Goal: Information Seeking & Learning: Learn about a topic

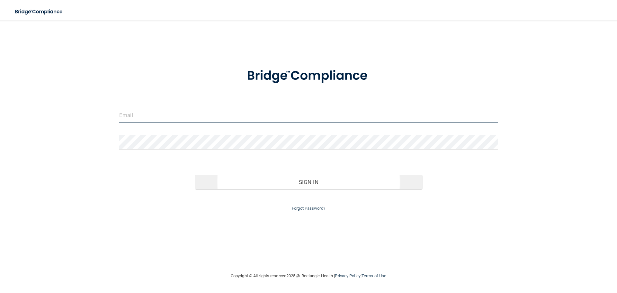
type input "[EMAIL_ADDRESS][DOMAIN_NAME]"
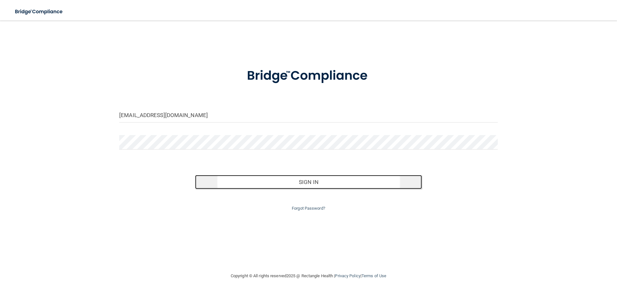
click at [302, 187] on button "Sign In" at bounding box center [308, 182] width 227 height 14
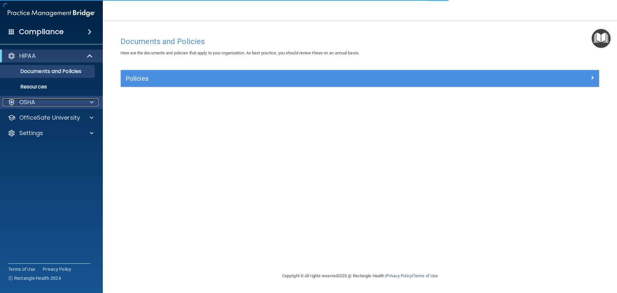
click at [46, 99] on div "OSHA" at bounding box center [43, 102] width 80 height 8
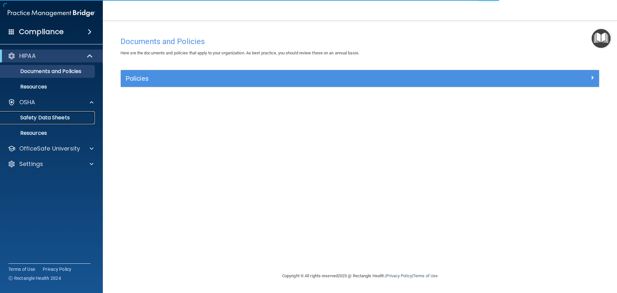
click at [71, 120] on p "Safety Data Sheets" at bounding box center [48, 117] width 88 height 6
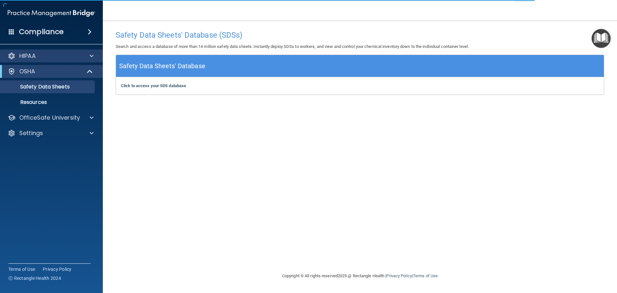
click at [41, 60] on div "HIPAA" at bounding box center [51, 56] width 103 height 13
click at [29, 56] on p "HIPAA" at bounding box center [27, 56] width 16 height 8
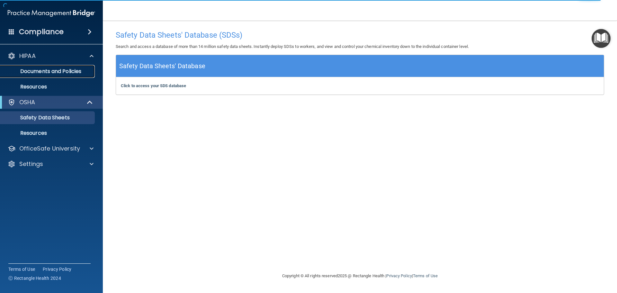
click at [70, 75] on link "Documents and Policies" at bounding box center [44, 71] width 101 height 13
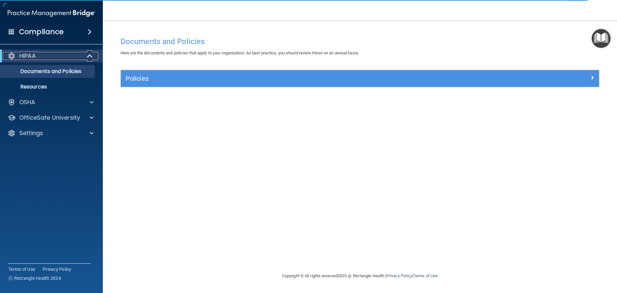
click at [80, 58] on div "HIPAA" at bounding box center [42, 56] width 79 height 8
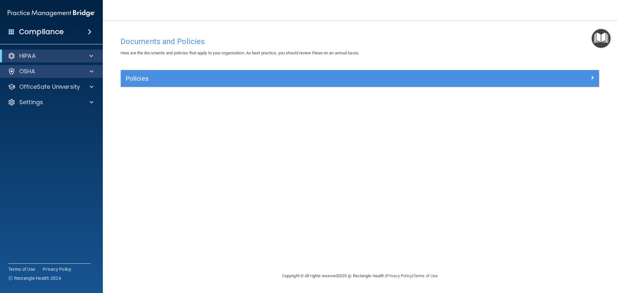
click at [46, 75] on div "OSHA" at bounding box center [51, 71] width 103 height 13
click at [95, 53] on div at bounding box center [90, 56] width 16 height 8
click at [72, 70] on p "Documents and Policies" at bounding box center [48, 71] width 88 height 6
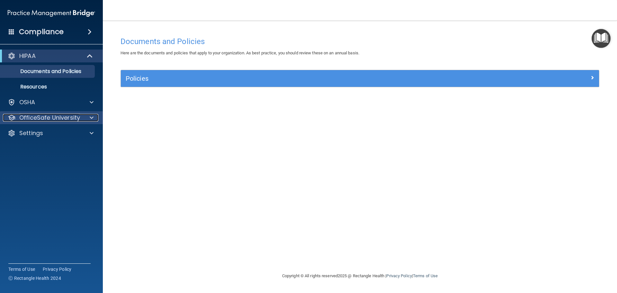
click at [77, 115] on p "OfficeSafe University" at bounding box center [49, 118] width 61 height 8
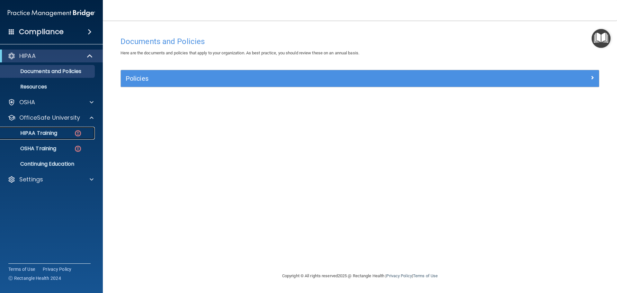
click at [76, 131] on img at bounding box center [78, 133] width 8 height 8
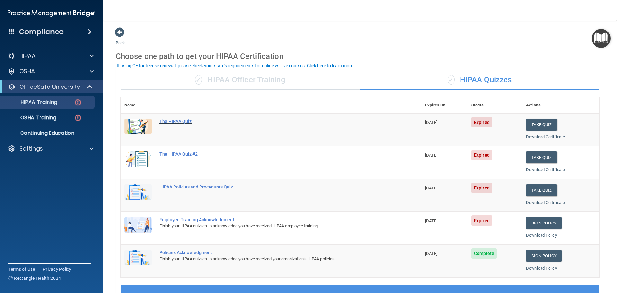
click at [190, 122] on div "The HIPAA Quiz" at bounding box center [274, 121] width 230 height 5
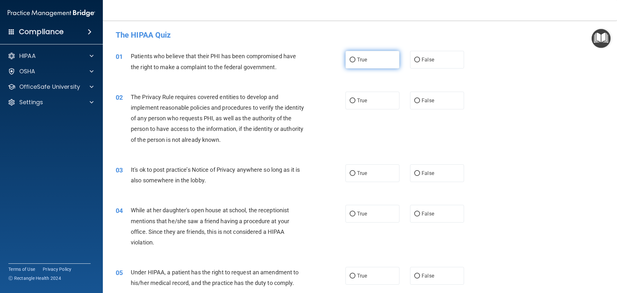
click at [364, 57] on span "True" at bounding box center [362, 60] width 10 height 6
click at [356, 58] on input "True" at bounding box center [353, 60] width 6 height 5
radio input "true"
click at [371, 105] on label "True" at bounding box center [373, 101] width 54 height 18
click at [356, 103] on input "True" at bounding box center [353, 100] width 6 height 5
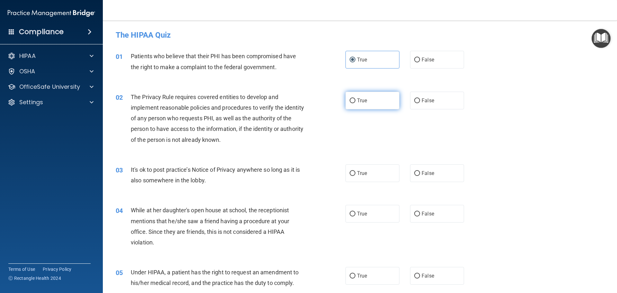
radio input "true"
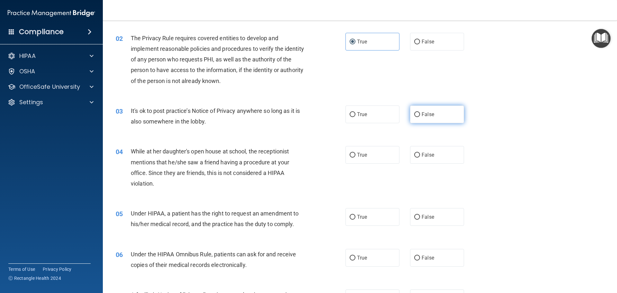
scroll to position [64, 0]
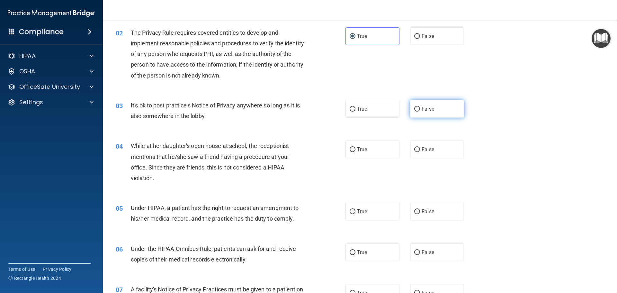
click at [410, 107] on label "False" at bounding box center [437, 109] width 54 height 18
click at [414, 107] on input "False" at bounding box center [417, 109] width 6 height 5
radio input "true"
click at [363, 156] on label "True" at bounding box center [373, 149] width 54 height 18
click at [356, 152] on input "True" at bounding box center [353, 149] width 6 height 5
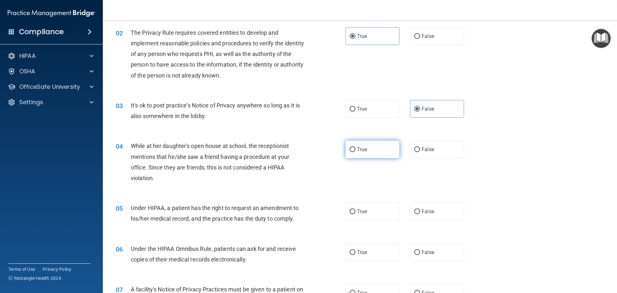
radio input "true"
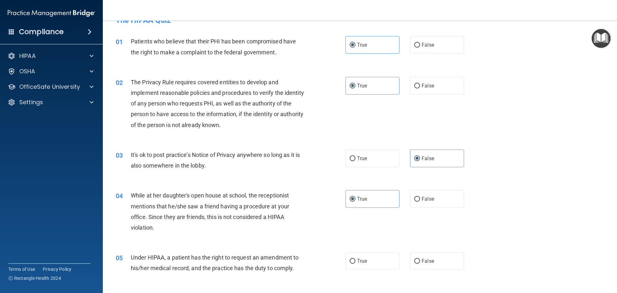
scroll to position [0, 0]
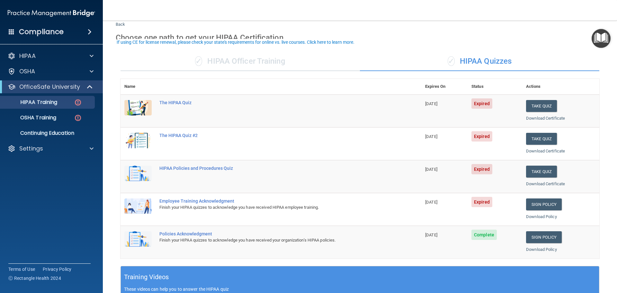
scroll to position [32, 0]
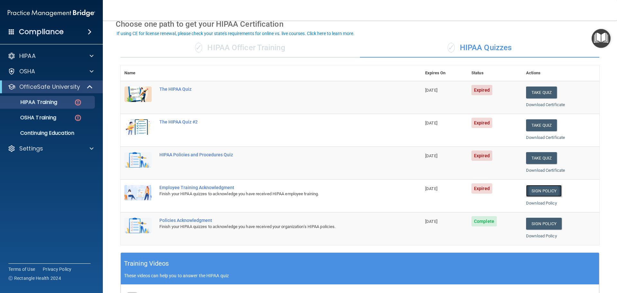
click at [534, 193] on link "Sign Policy" at bounding box center [544, 191] width 36 height 12
click at [482, 89] on span "Expired" at bounding box center [482, 90] width 21 height 10
click at [167, 86] on div "The HIPAA Quiz" at bounding box center [274, 88] width 230 height 5
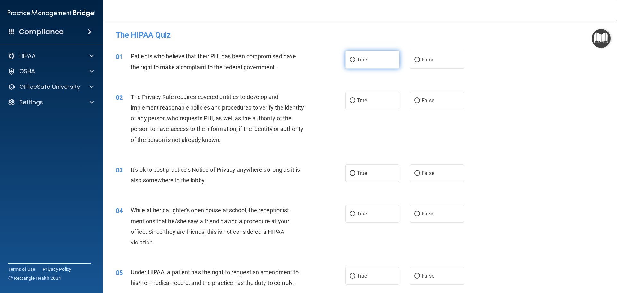
click at [349, 64] on label "True" at bounding box center [373, 60] width 54 height 18
click at [350, 62] on input "True" at bounding box center [353, 60] width 6 height 5
radio input "true"
click at [371, 104] on label "True" at bounding box center [373, 101] width 54 height 18
click at [356, 103] on input "True" at bounding box center [353, 100] width 6 height 5
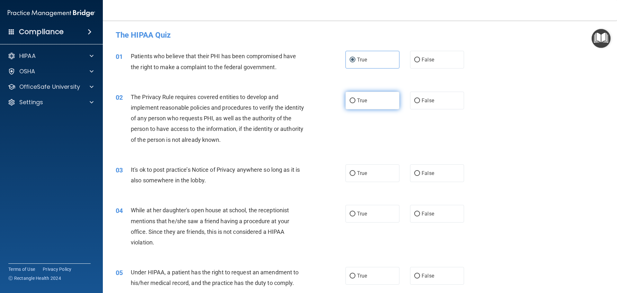
radio input "true"
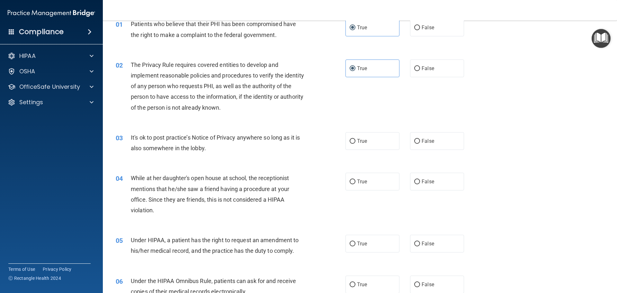
scroll to position [64, 0]
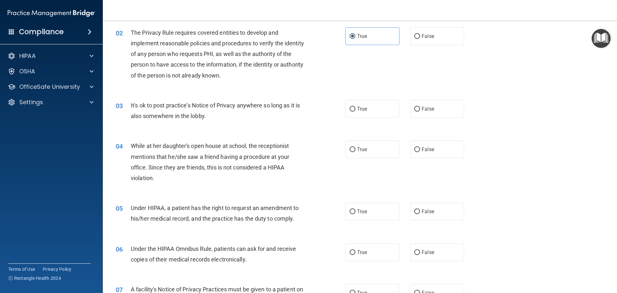
click at [406, 107] on div "True False" at bounding box center [411, 109] width 130 height 18
click at [410, 107] on label "False" at bounding box center [437, 109] width 54 height 18
click at [414, 107] on input "False" at bounding box center [417, 109] width 6 height 5
radio input "true"
click at [416, 149] on input "False" at bounding box center [417, 149] width 6 height 5
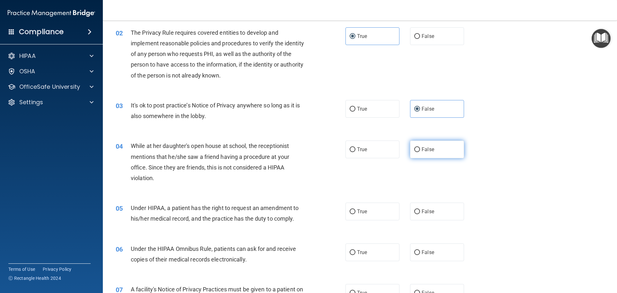
radio input "true"
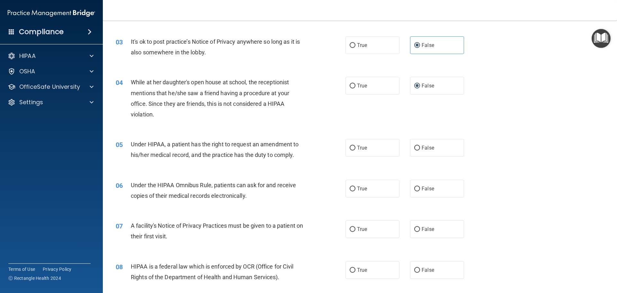
scroll to position [129, 0]
click at [354, 148] on label "True" at bounding box center [373, 147] width 54 height 18
click at [354, 148] on input "True" at bounding box center [353, 147] width 6 height 5
radio input "true"
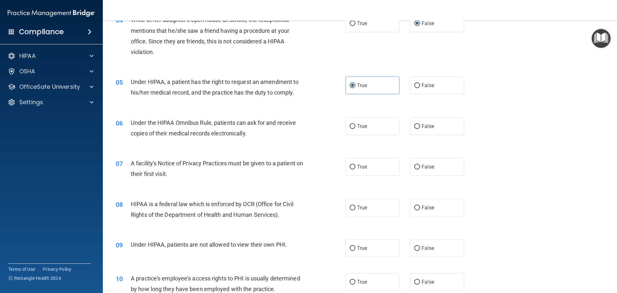
scroll to position [193, 0]
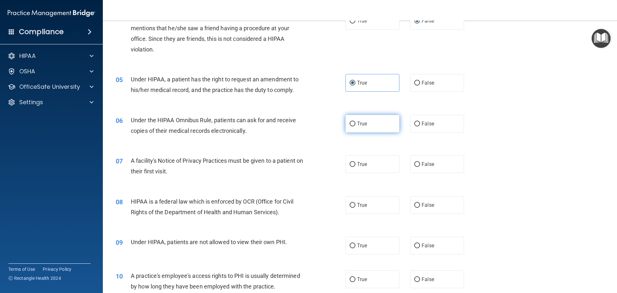
click at [382, 130] on label "True" at bounding box center [373, 124] width 54 height 18
click at [356, 126] on input "True" at bounding box center [353, 124] width 6 height 5
radio input "true"
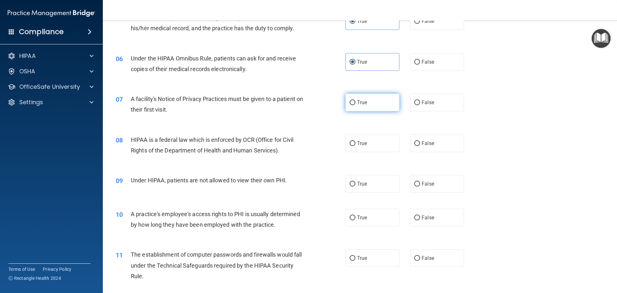
scroll to position [257, 0]
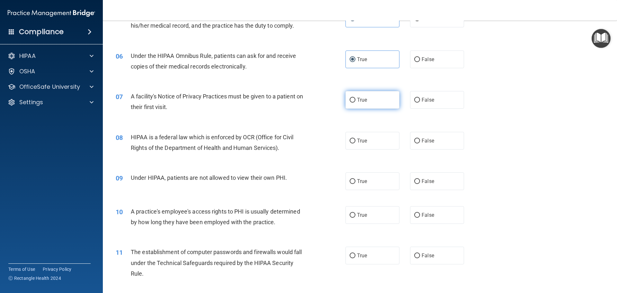
click at [358, 105] on label "True" at bounding box center [373, 100] width 54 height 18
click at [356, 103] on input "True" at bounding box center [353, 100] width 6 height 5
radio input "true"
click at [353, 143] on label "True" at bounding box center [373, 141] width 54 height 18
click at [353, 143] on input "True" at bounding box center [353, 141] width 6 height 5
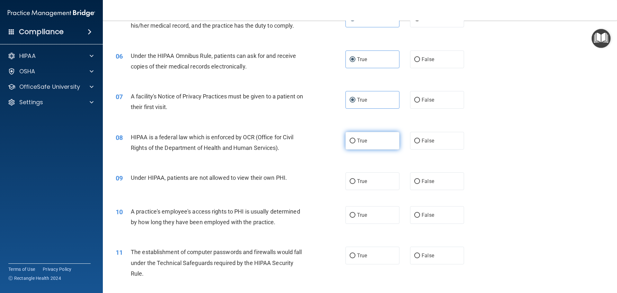
radio input "true"
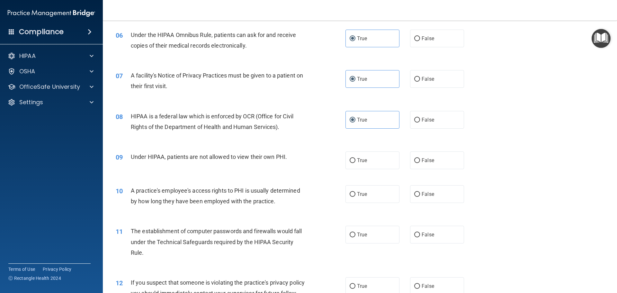
scroll to position [289, 0]
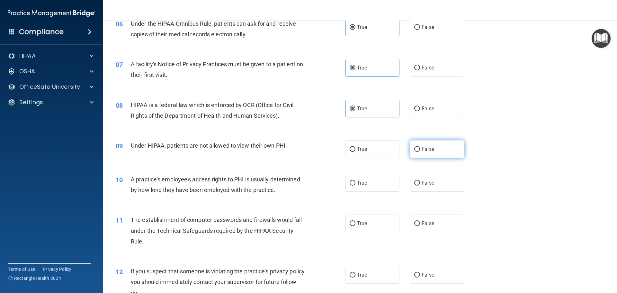
click at [450, 152] on label "False" at bounding box center [437, 149] width 54 height 18
click at [420, 152] on input "False" at bounding box center [417, 149] width 6 height 5
radio input "true"
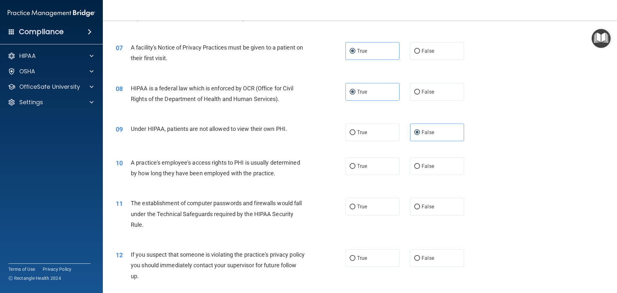
scroll to position [354, 0]
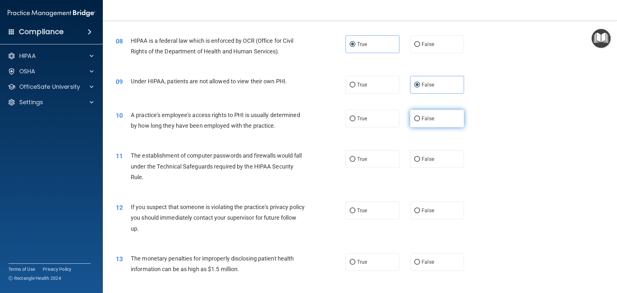
click at [429, 120] on span "False" at bounding box center [428, 118] width 13 height 6
click at [420, 120] on input "False" at bounding box center [417, 118] width 6 height 5
radio input "true"
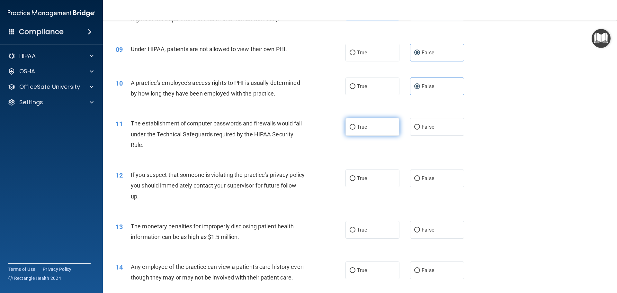
click at [385, 130] on label "True" at bounding box center [373, 127] width 54 height 18
click at [356, 130] on input "True" at bounding box center [353, 127] width 6 height 5
radio input "true"
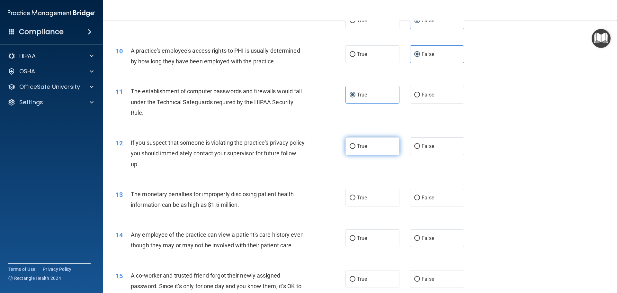
click at [354, 149] on label "True" at bounding box center [373, 146] width 54 height 18
click at [354, 149] on input "True" at bounding box center [353, 146] width 6 height 5
radio input "true"
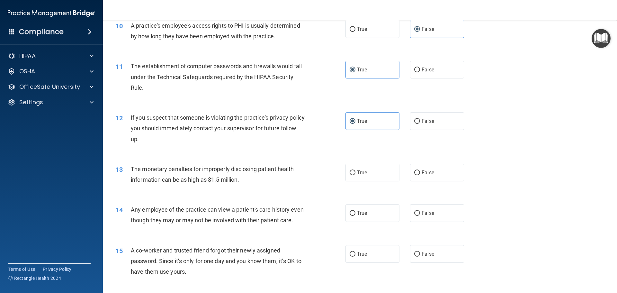
scroll to position [482, 0]
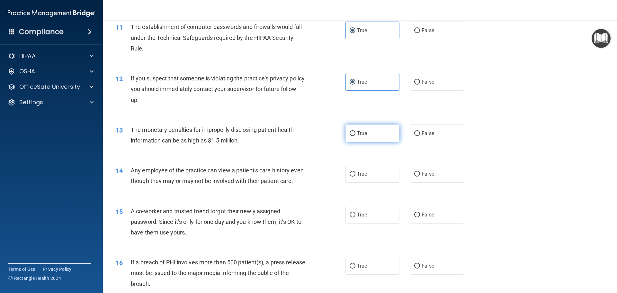
click at [380, 135] on label "True" at bounding box center [373, 133] width 54 height 18
click at [356, 135] on input "True" at bounding box center [353, 133] width 6 height 5
radio input "true"
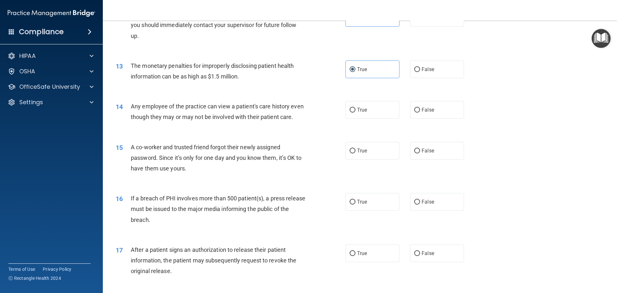
scroll to position [546, 0]
click at [348, 113] on label "True" at bounding box center [373, 110] width 54 height 18
click at [350, 112] on input "True" at bounding box center [353, 109] width 6 height 5
radio input "true"
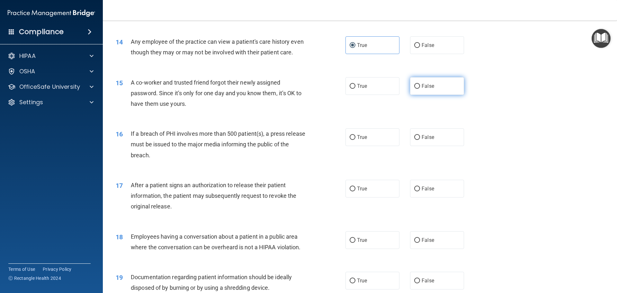
click at [457, 95] on label "False" at bounding box center [437, 86] width 54 height 18
click at [420, 89] on input "False" at bounding box center [417, 86] width 6 height 5
radio input "true"
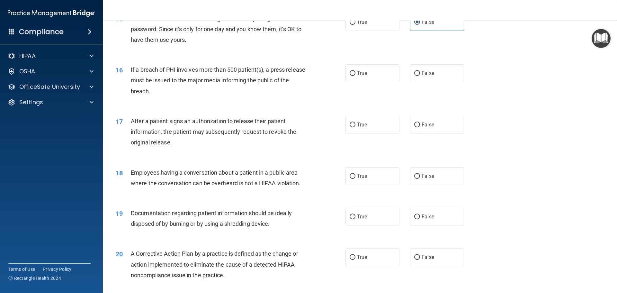
scroll to position [675, 0]
click at [352, 76] on input "True" at bounding box center [353, 73] width 6 height 5
radio input "true"
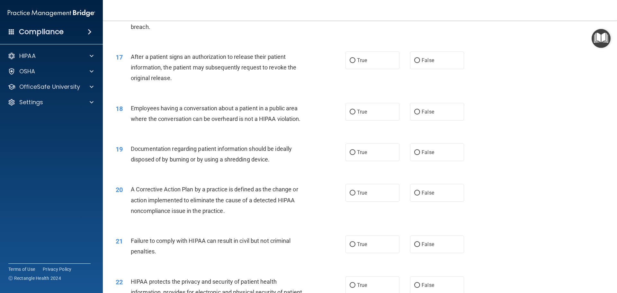
scroll to position [739, 0]
click at [411, 69] on label "False" at bounding box center [437, 60] width 54 height 18
click at [414, 63] on input "False" at bounding box center [417, 60] width 6 height 5
radio input "true"
click at [375, 65] on label "True" at bounding box center [373, 60] width 54 height 18
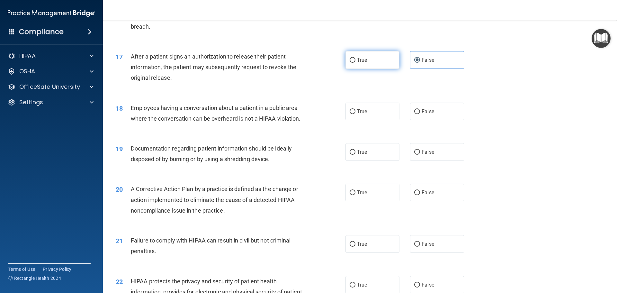
click at [356, 63] on input "True" at bounding box center [353, 60] width 6 height 5
radio input "true"
radio input "false"
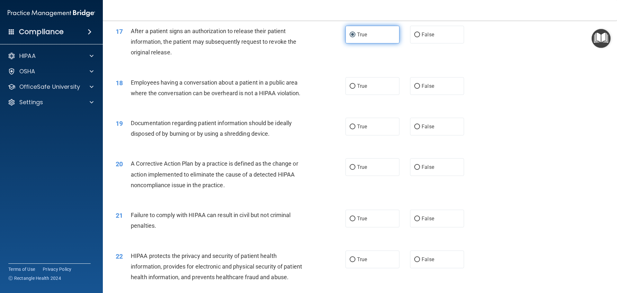
scroll to position [804, 0]
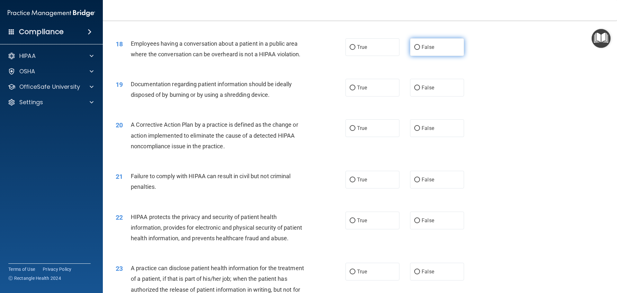
click at [418, 56] on label "False" at bounding box center [437, 47] width 54 height 18
click at [418, 50] on input "False" at bounding box center [417, 47] width 6 height 5
radio input "true"
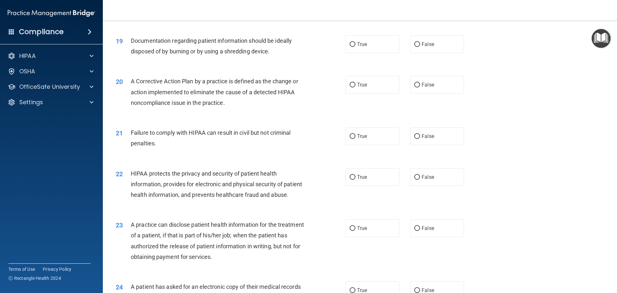
scroll to position [836, 0]
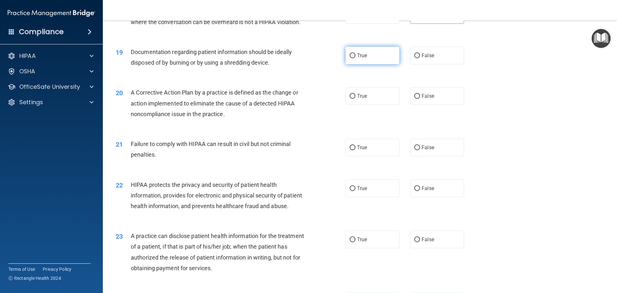
click at [362, 59] on span "True" at bounding box center [362, 55] width 10 height 6
click at [356, 58] on input "True" at bounding box center [353, 55] width 6 height 5
radio input "true"
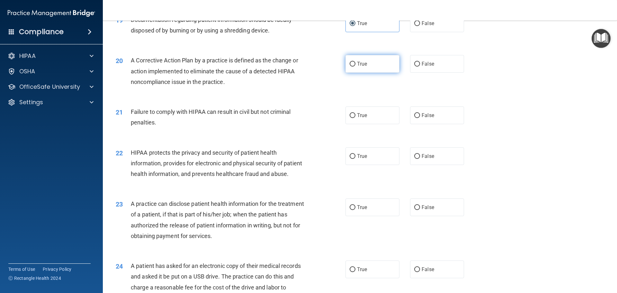
click at [351, 73] on label "True" at bounding box center [373, 64] width 54 height 18
click at [351, 67] on input "True" at bounding box center [353, 64] width 6 height 5
radio input "true"
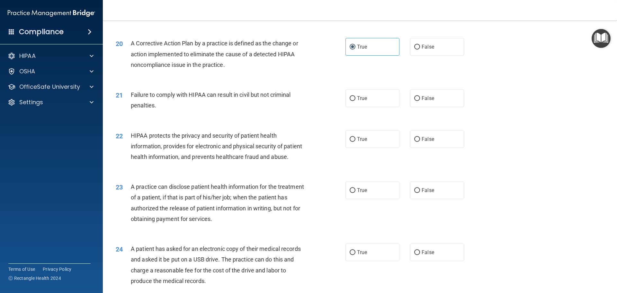
scroll to position [900, 0]
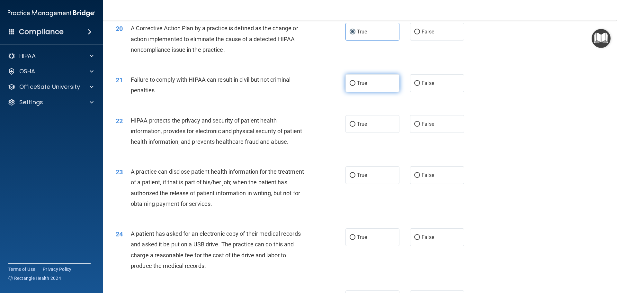
click at [378, 92] on label "True" at bounding box center [373, 83] width 54 height 18
click at [356, 86] on input "True" at bounding box center [353, 83] width 6 height 5
radio input "true"
click at [271, 147] on div "HIPAA protects the privacy and security of patient health information, provides…" at bounding box center [221, 131] width 180 height 32
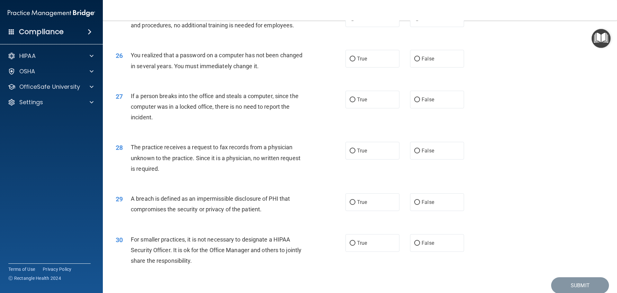
scroll to position [1229, 0]
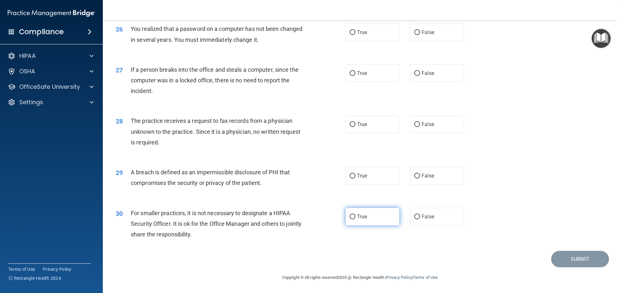
click at [369, 223] on label "True" at bounding box center [373, 217] width 54 height 18
click at [356, 219] on input "True" at bounding box center [353, 216] width 6 height 5
radio input "true"
click at [363, 172] on label "True" at bounding box center [373, 176] width 54 height 18
click at [356, 174] on input "True" at bounding box center [353, 176] width 6 height 5
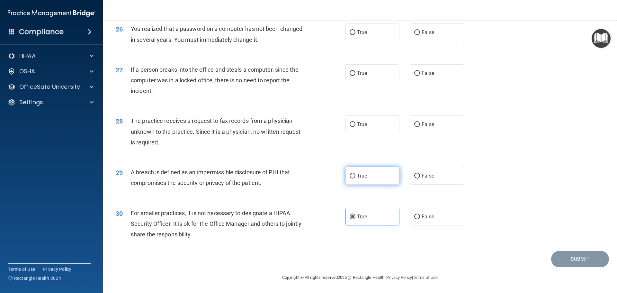
radio input "true"
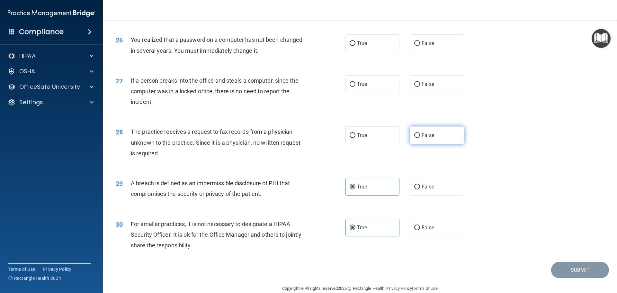
click at [444, 144] on label "False" at bounding box center [437, 135] width 54 height 18
click at [420, 138] on input "False" at bounding box center [417, 135] width 6 height 5
radio input "true"
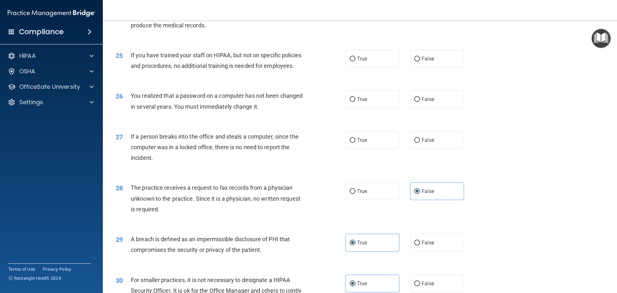
scroll to position [1132, 0]
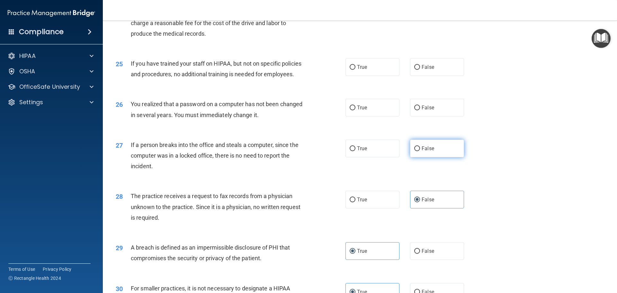
click at [431, 151] on span "False" at bounding box center [428, 148] width 13 height 6
click at [420, 151] on input "False" at bounding box center [417, 148] width 6 height 5
radio input "true"
click at [373, 116] on label "True" at bounding box center [373, 108] width 54 height 18
click at [356, 110] on input "True" at bounding box center [353, 107] width 6 height 5
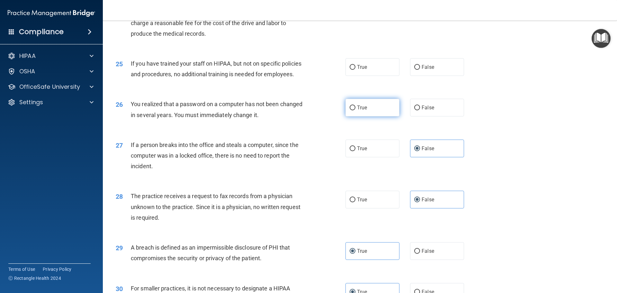
radio input "true"
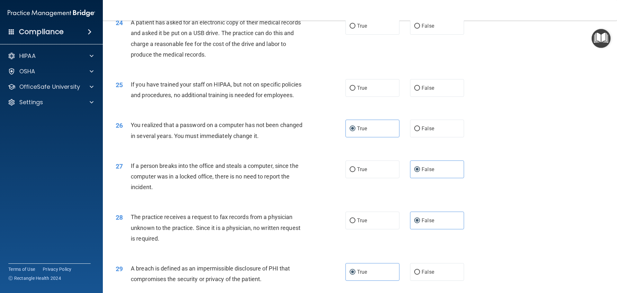
scroll to position [1100, 0]
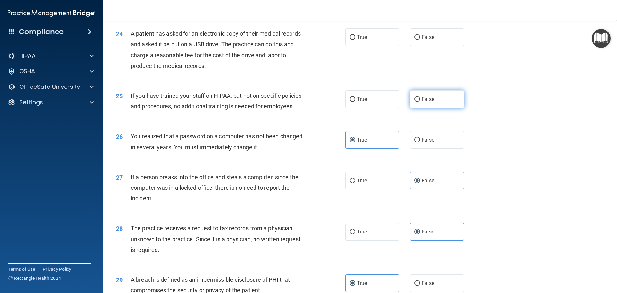
click at [438, 108] on label "False" at bounding box center [437, 99] width 54 height 18
click at [420, 102] on input "False" at bounding box center [417, 99] width 6 height 5
radio input "true"
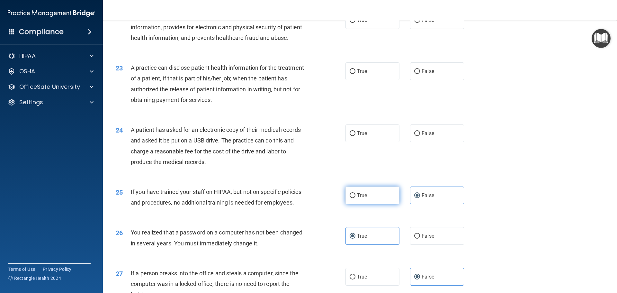
scroll to position [1004, 0]
click at [378, 142] on label "True" at bounding box center [373, 134] width 54 height 18
click at [356, 136] on input "True" at bounding box center [353, 133] width 6 height 5
radio input "true"
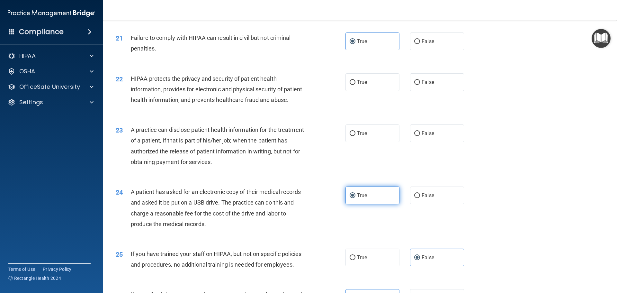
scroll to position [939, 0]
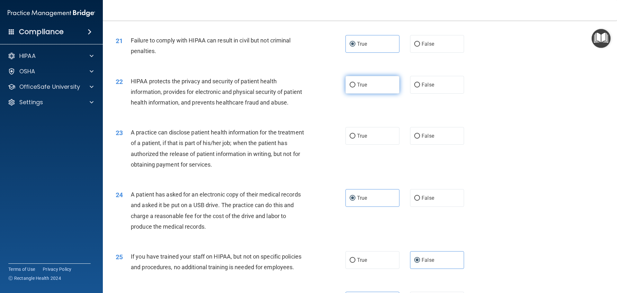
click at [384, 94] on label "True" at bounding box center [373, 85] width 54 height 18
click at [356, 87] on input "True" at bounding box center [353, 85] width 6 height 5
radio input "true"
click at [388, 145] on label "True" at bounding box center [373, 136] width 54 height 18
click at [356, 139] on input "True" at bounding box center [353, 136] width 6 height 5
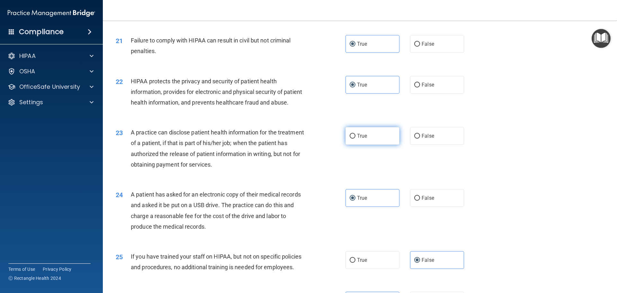
radio input "true"
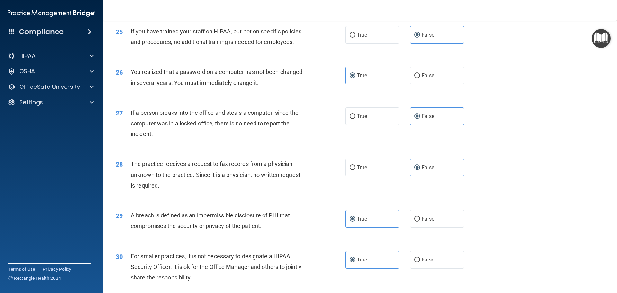
scroll to position [1229, 0]
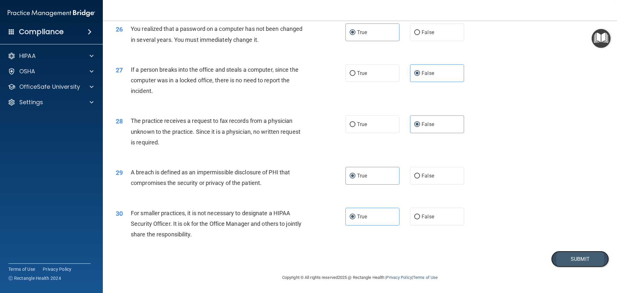
click at [554, 262] on button "Submit" at bounding box center [580, 259] width 58 height 16
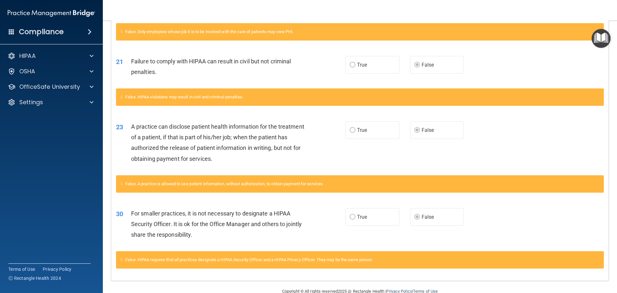
scroll to position [280, 0]
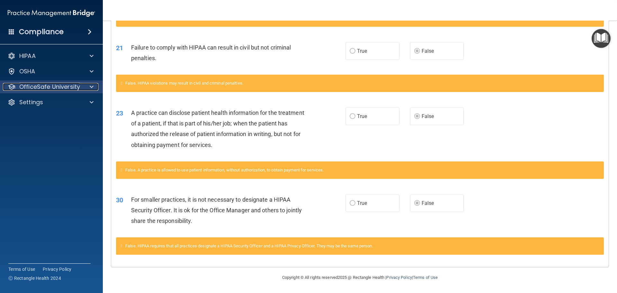
click at [93, 88] on span at bounding box center [92, 87] width 4 height 8
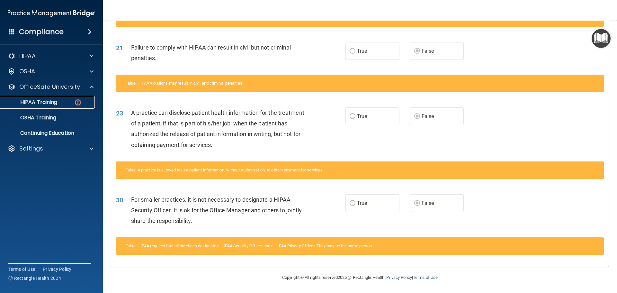
click at [77, 104] on img at bounding box center [78, 102] width 8 height 8
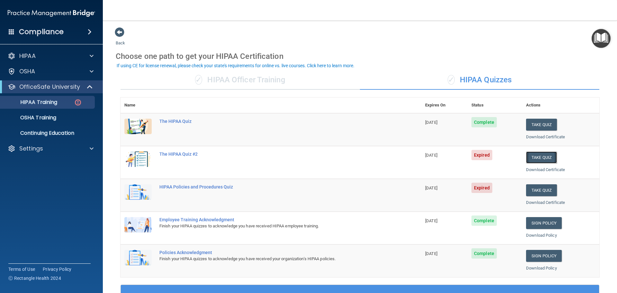
click at [539, 156] on button "Take Quiz" at bounding box center [541, 157] width 31 height 12
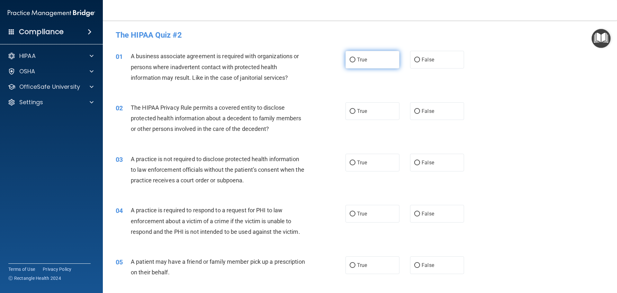
click at [353, 65] on label "True" at bounding box center [373, 60] width 54 height 18
click at [353, 62] on input "True" at bounding box center [353, 60] width 6 height 5
radio input "true"
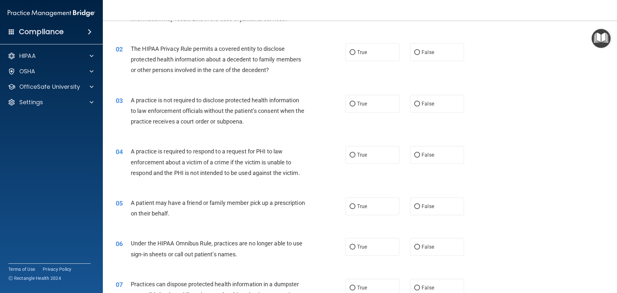
scroll to position [64, 0]
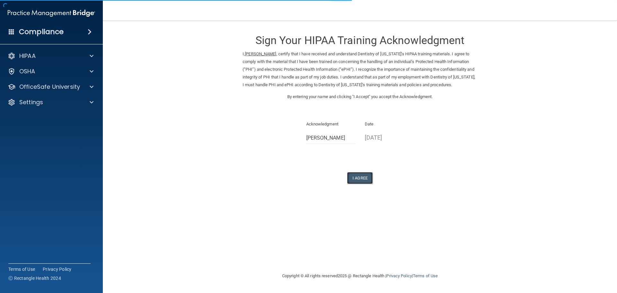
click at [360, 176] on button "I Agree" at bounding box center [360, 178] width 26 height 12
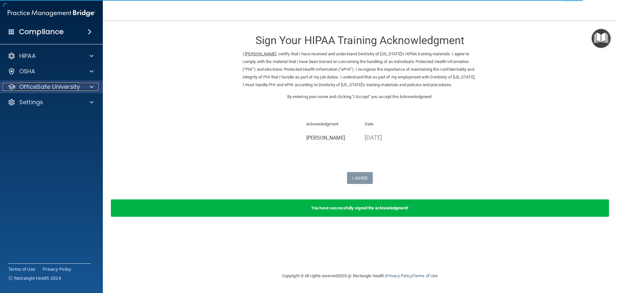
click at [85, 90] on div at bounding box center [91, 87] width 16 height 8
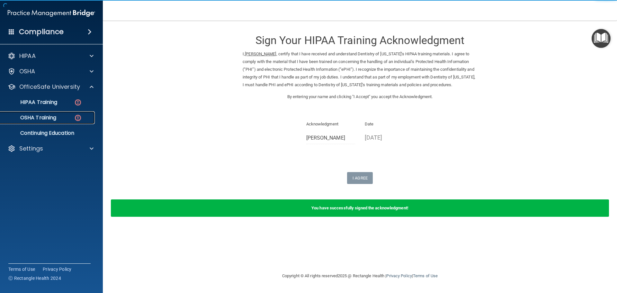
click at [74, 115] on img at bounding box center [78, 118] width 8 height 8
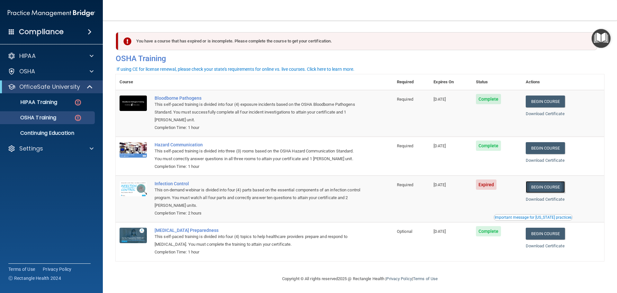
click at [545, 188] on link "Begin Course" at bounding box center [545, 187] width 39 height 12
